Goal: Transaction & Acquisition: Purchase product/service

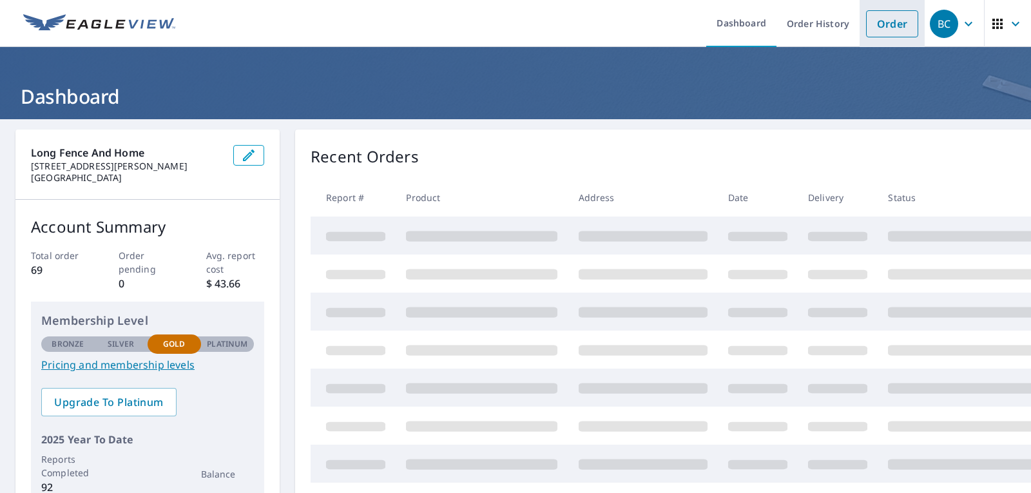
click at [880, 20] on link "Order" at bounding box center [892, 23] width 52 height 27
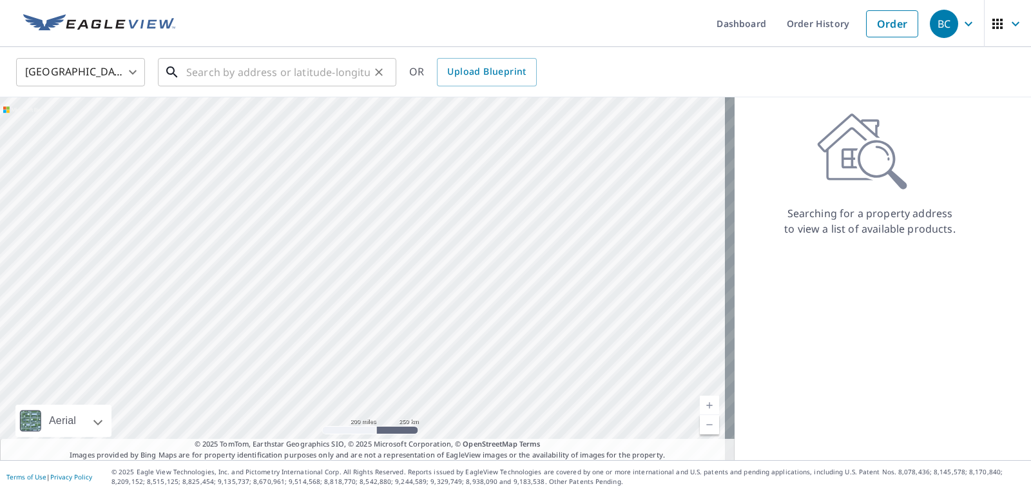
click at [200, 68] on input "text" at bounding box center [278, 72] width 184 height 36
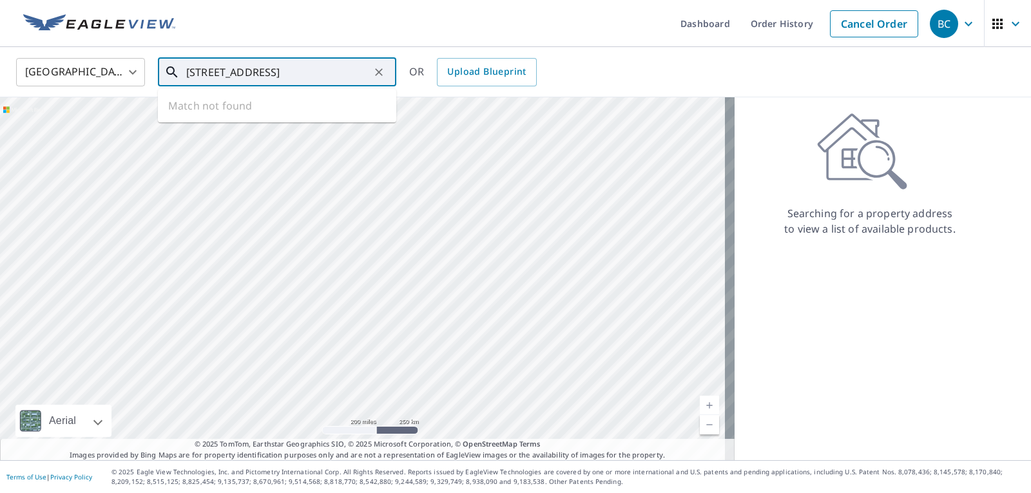
click at [246, 73] on input "[STREET_ADDRESS]" at bounding box center [278, 72] width 184 height 36
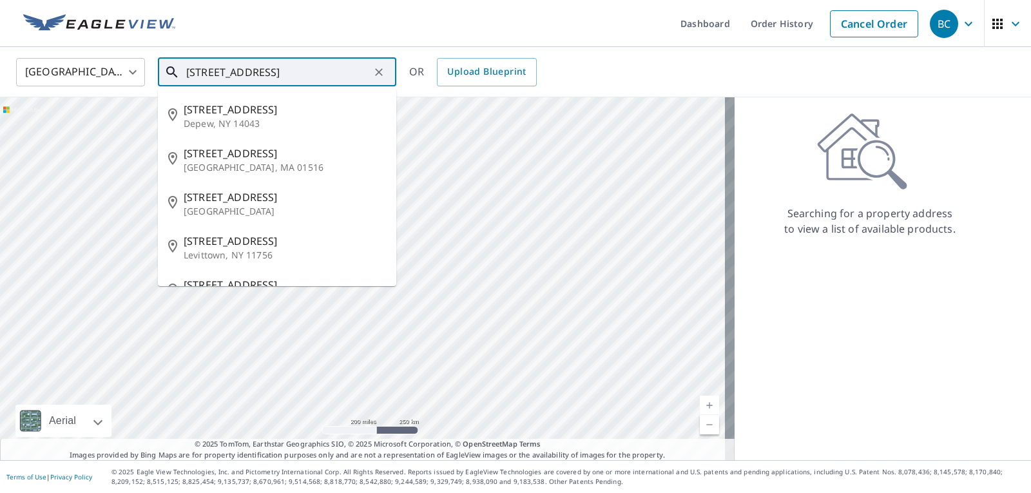
click at [299, 70] on input "[STREET_ADDRESS]" at bounding box center [278, 72] width 184 height 36
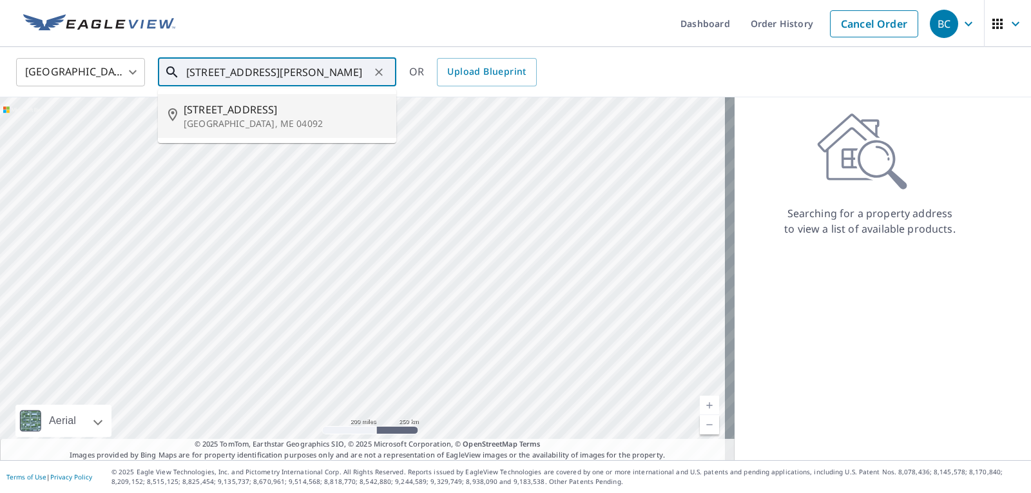
click at [266, 119] on p "[GEOGRAPHIC_DATA], ME 04092" at bounding box center [285, 123] width 202 height 13
type input "[STREET_ADDRESS]"
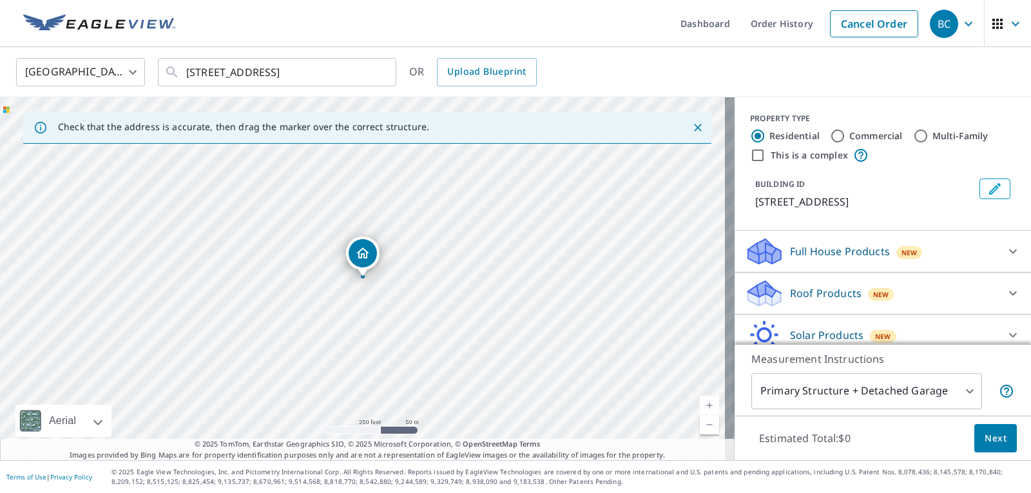
click at [821, 289] on p "Roof Products" at bounding box center [826, 293] width 72 height 15
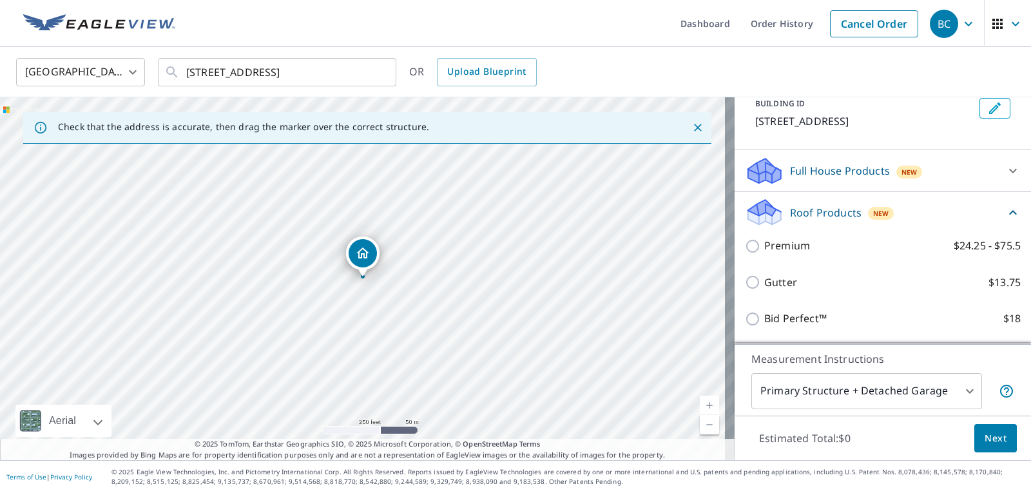
scroll to position [129, 0]
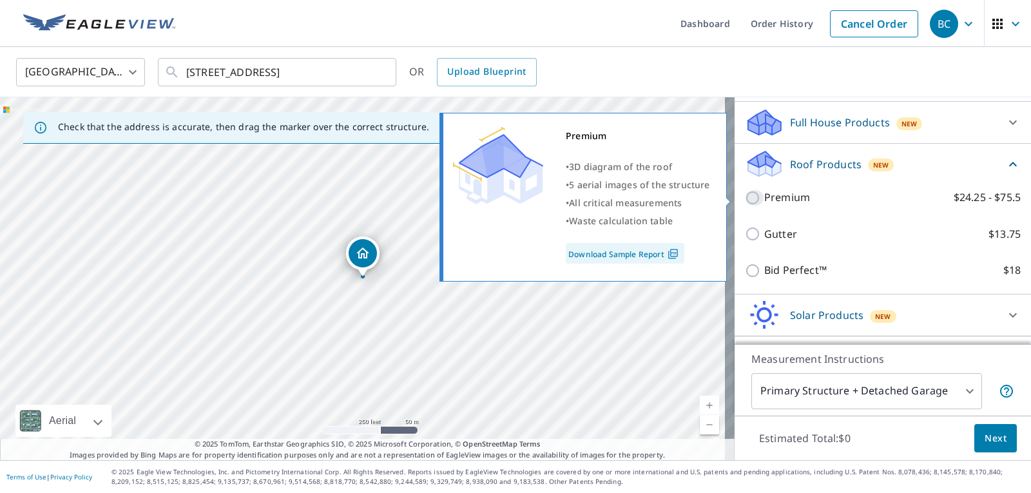
click at [745, 197] on input "Premium $24.25 - $75.5" at bounding box center [754, 197] width 19 height 15
checkbox input "true"
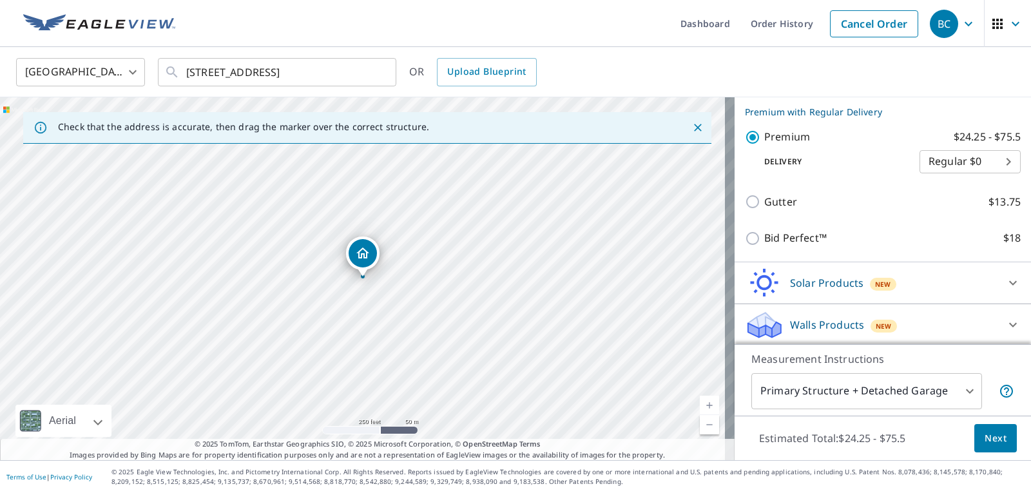
scroll to position [211, 0]
click at [987, 441] on span "Next" at bounding box center [996, 439] width 22 height 16
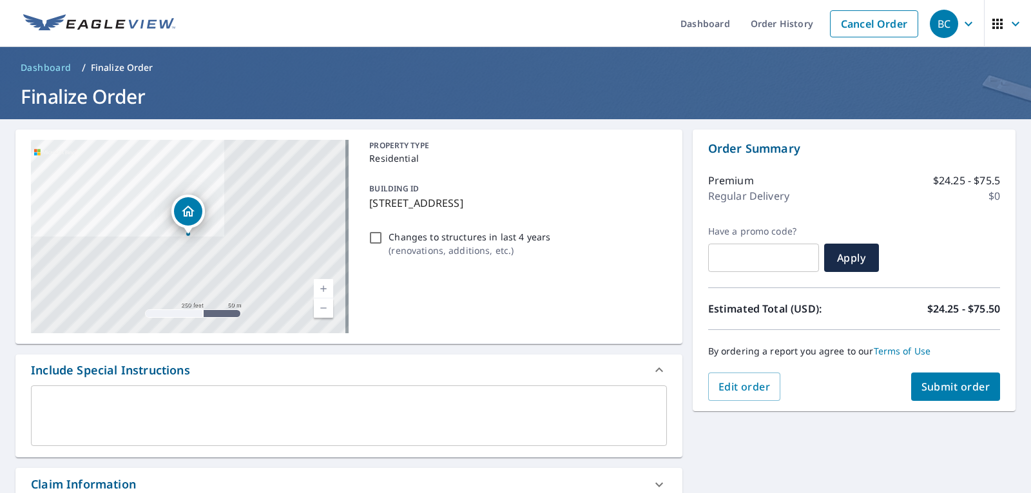
click at [929, 380] on span "Submit order" at bounding box center [956, 387] width 69 height 14
